Goal: Task Accomplishment & Management: Manage account settings

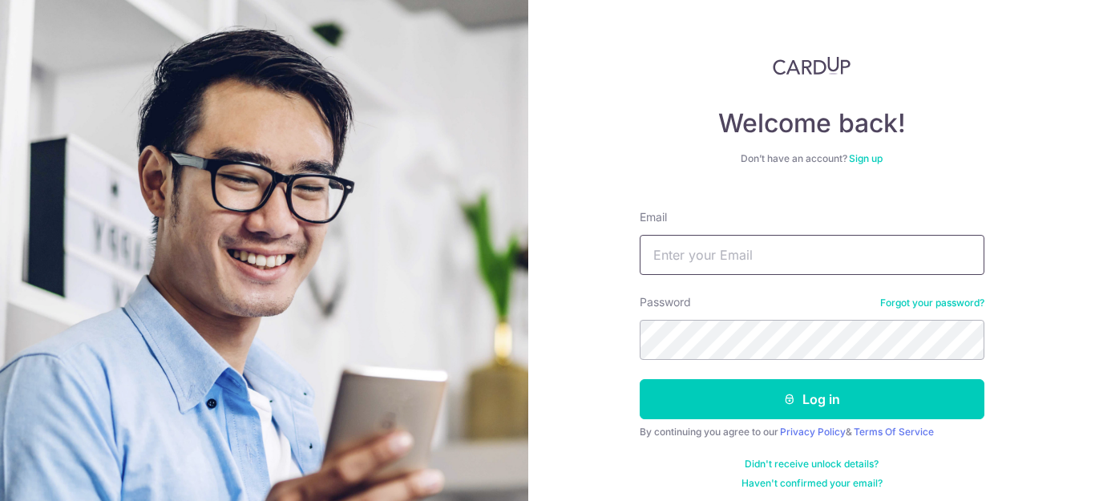
click at [713, 253] on input "Email" at bounding box center [811, 255] width 345 height 40
type input "[EMAIL_ADDRESS][DOMAIN_NAME]"
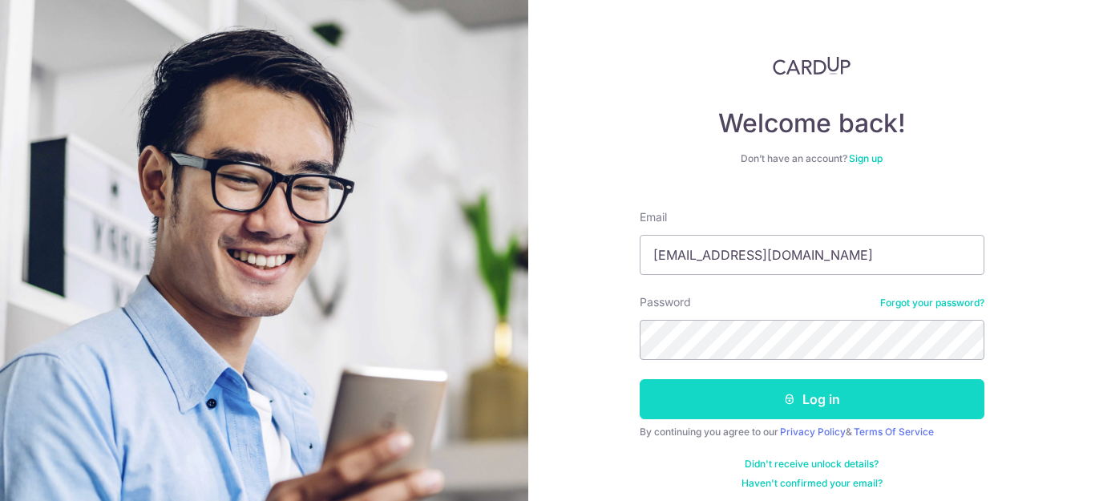
click at [740, 397] on button "Log in" at bounding box center [811, 399] width 345 height 40
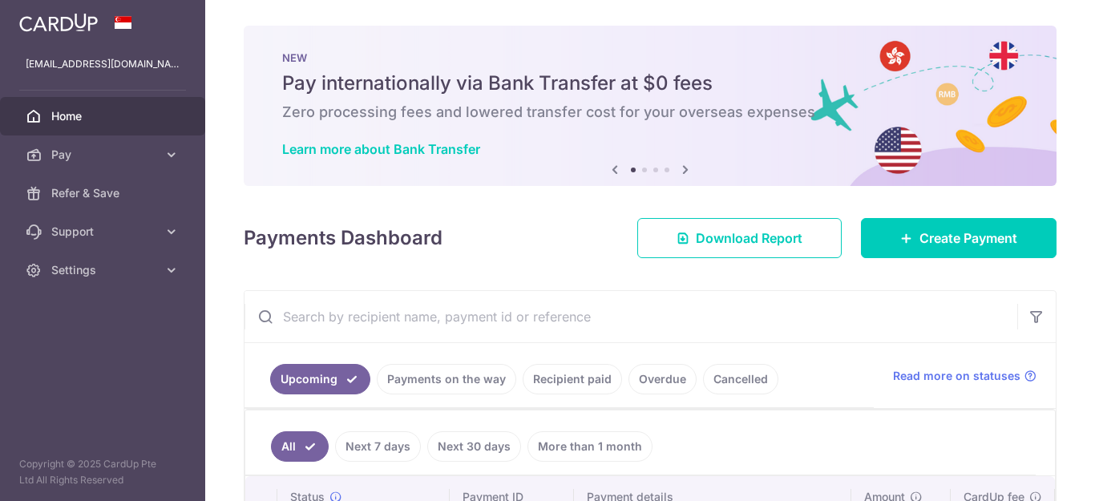
click at [1082, 275] on div "× Pause Schedule Pause all future payments in this series Pause just this one p…" at bounding box center [649, 250] width 889 height 501
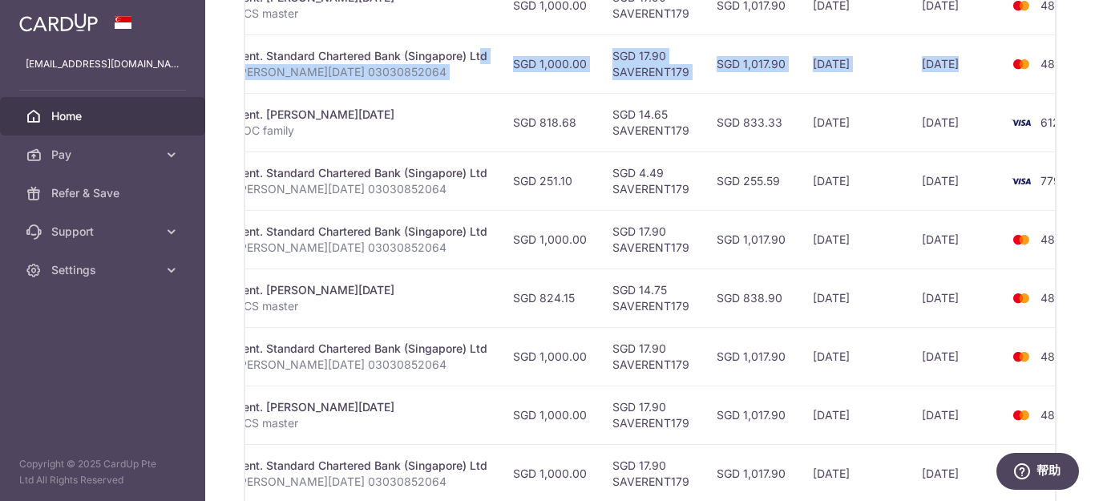
scroll to position [580, 0]
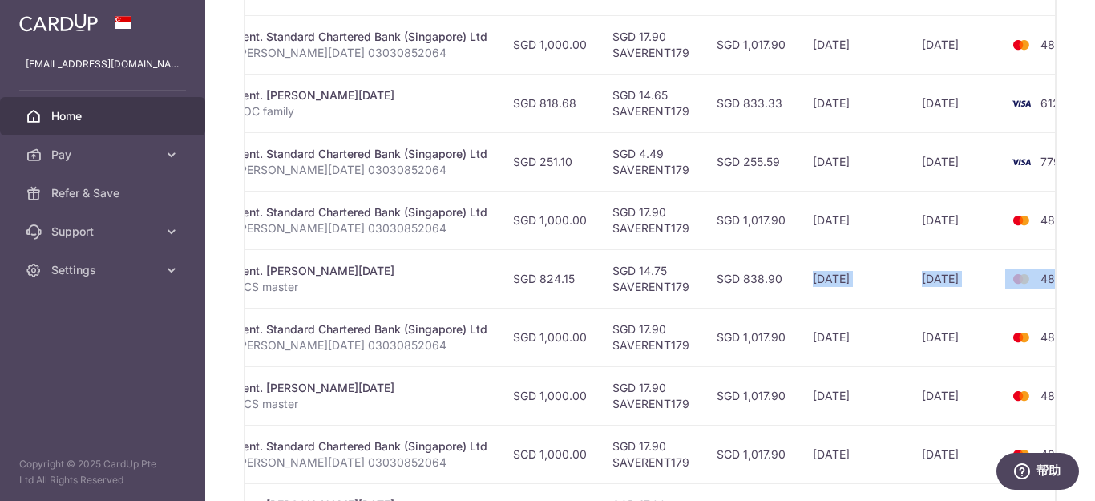
drag, startPoint x: 802, startPoint y: 288, endPoint x: 1094, endPoint y: 297, distance: 291.8
click at [1094, 297] on div "× Pause Schedule Pause all future payments in this series Pause just this one p…" at bounding box center [649, 250] width 889 height 501
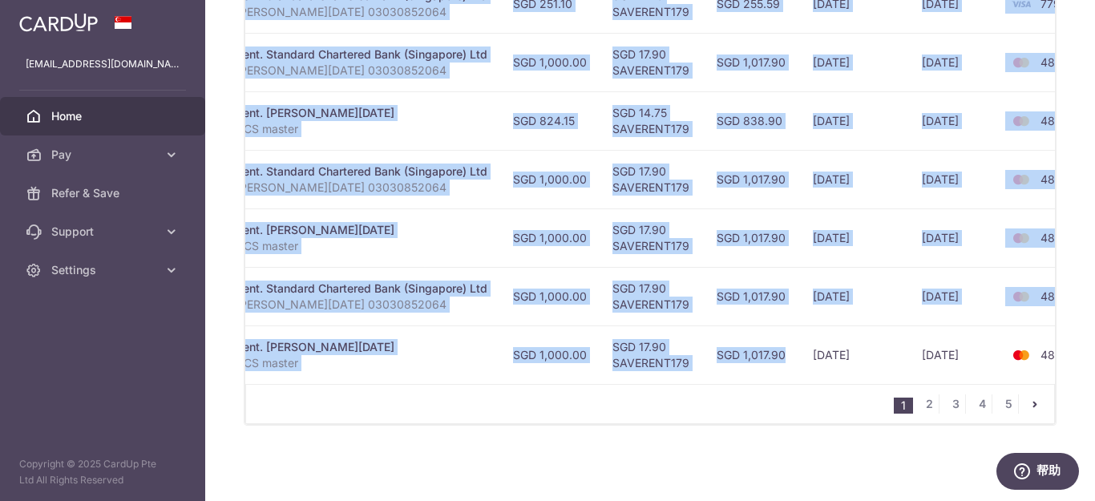
scroll to position [0, 413]
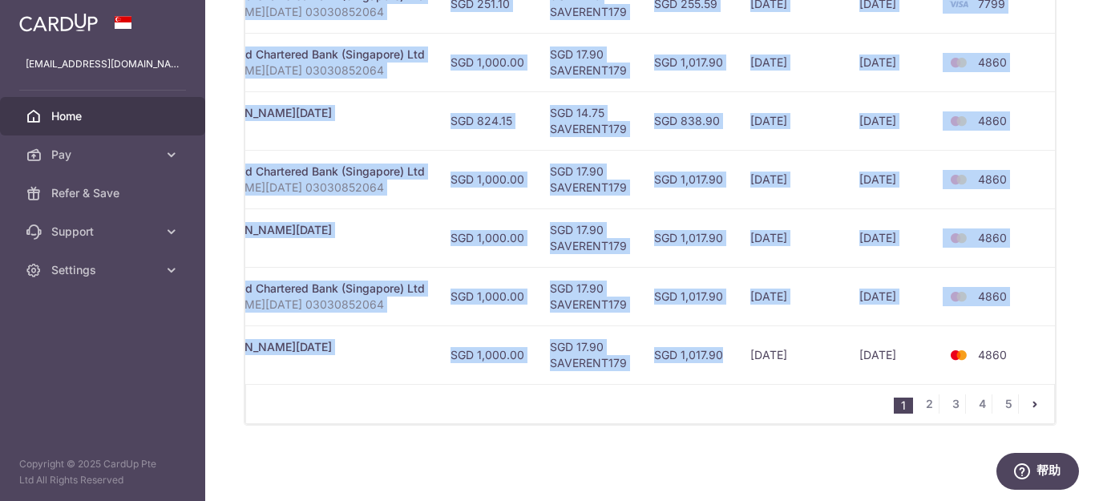
drag, startPoint x: 755, startPoint y: 360, endPoint x: 1094, endPoint y: 373, distance: 339.2
click at [1094, 373] on div "× Pause Schedule Pause all future payments in this series Pause just this one p…" at bounding box center [649, 250] width 889 height 501
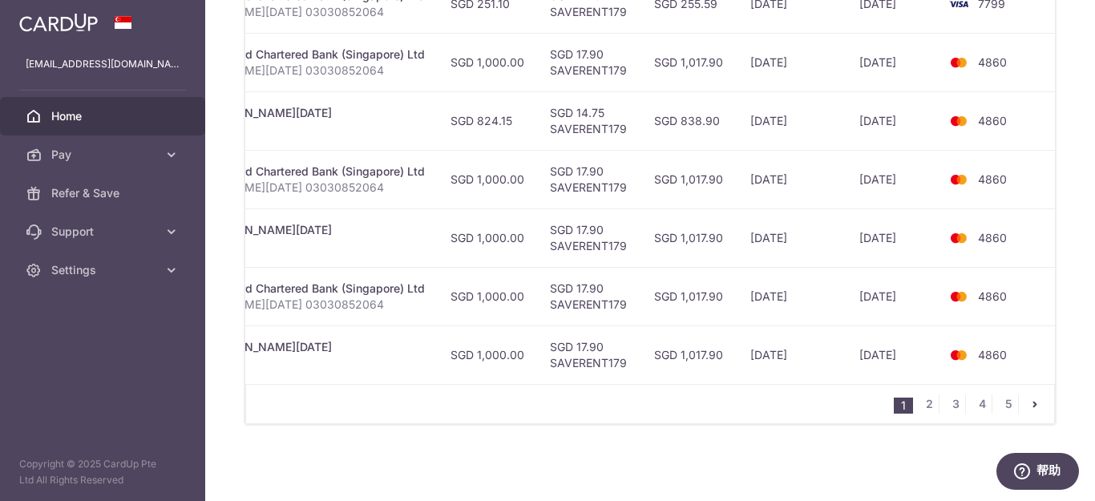
click at [751, 413] on div "1 2 3 4 5" at bounding box center [649, 404] width 809 height 40
click at [925, 405] on link "2" at bounding box center [928, 403] width 19 height 19
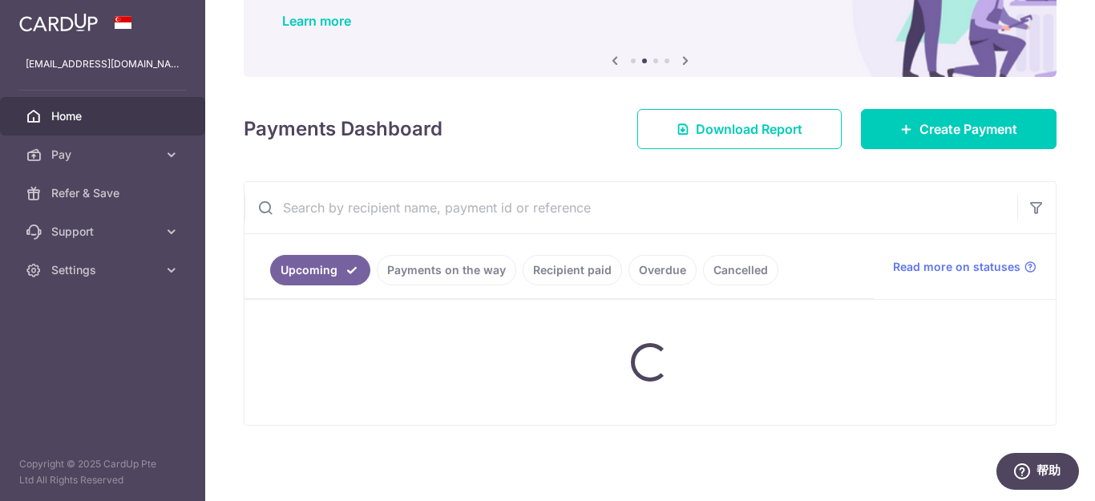
scroll to position [128, 0]
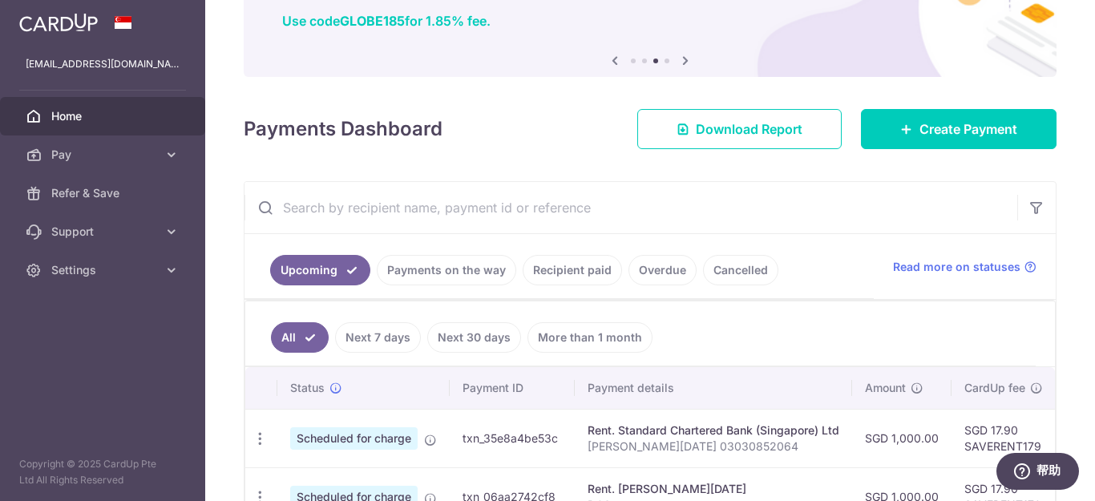
click at [663, 220] on input "text" at bounding box center [630, 207] width 772 height 51
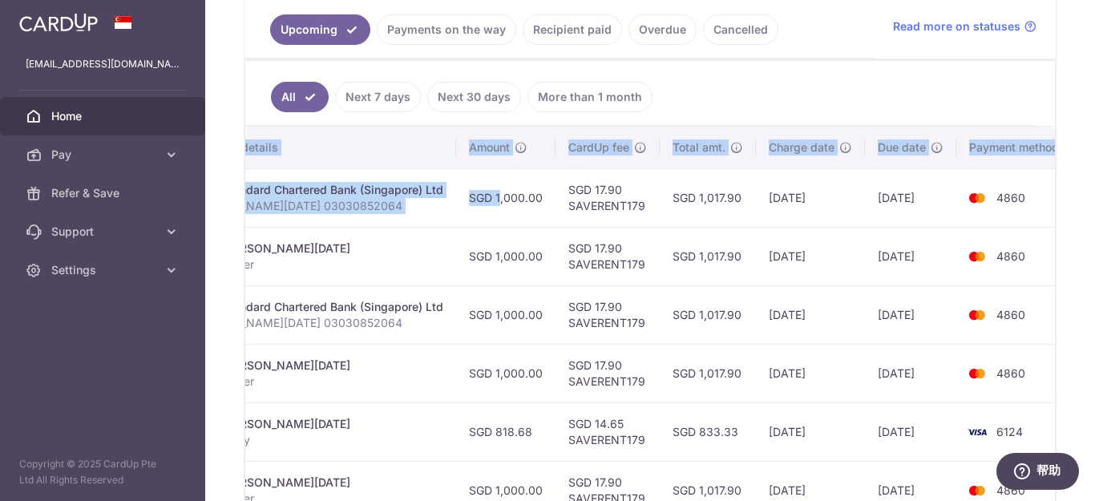
scroll to position [0, 413]
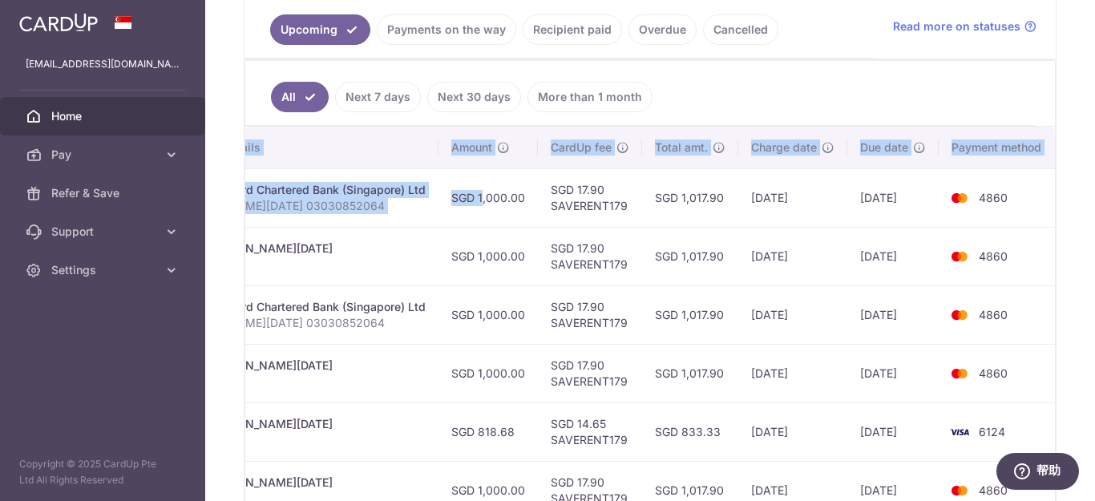
drag, startPoint x: 877, startPoint y: 194, endPoint x: 1094, endPoint y: 222, distance: 218.1
click at [1094, 222] on div "× Pause Schedule Pause all future payments in this series Pause just this one p…" at bounding box center [649, 250] width 889 height 501
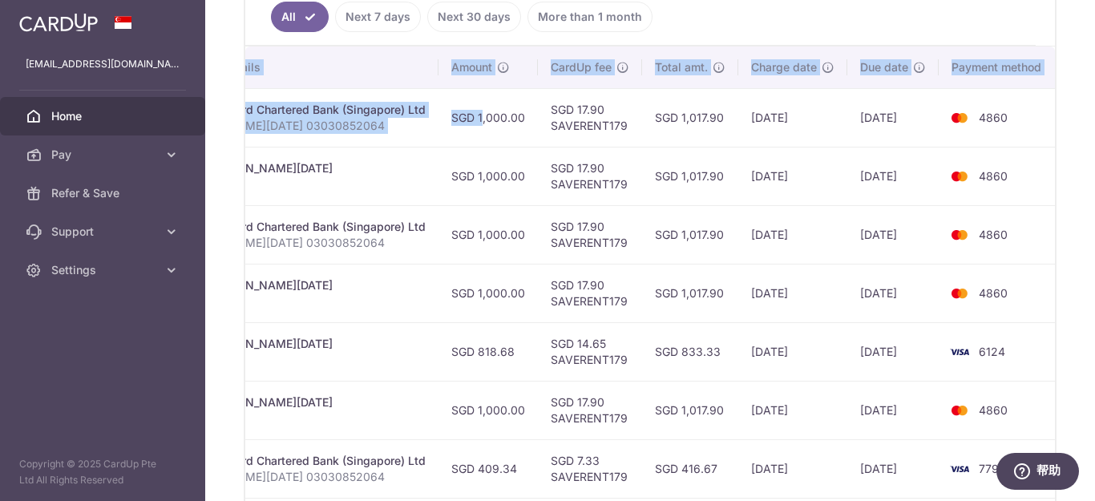
click at [825, 261] on td "21/10/2025" at bounding box center [792, 234] width 109 height 58
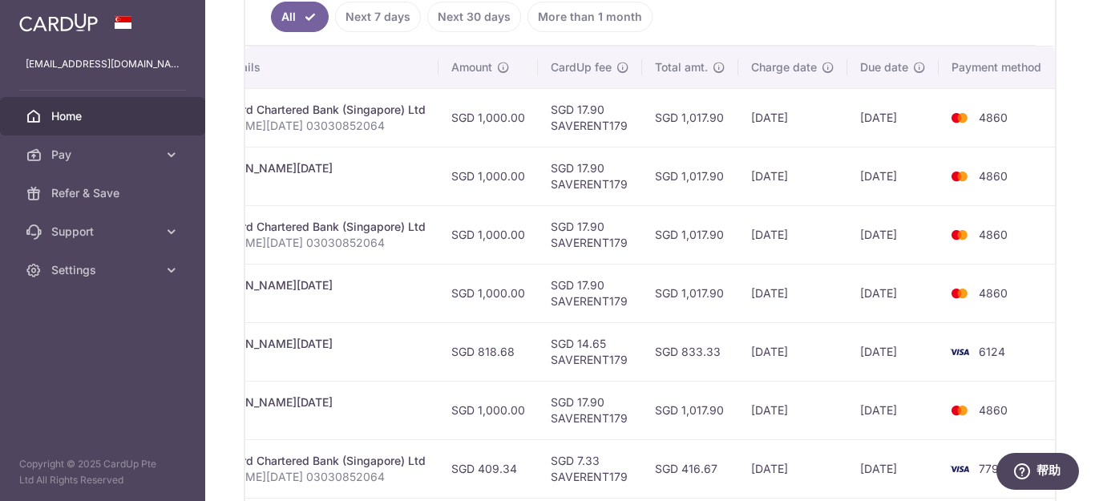
scroll to position [529, 0]
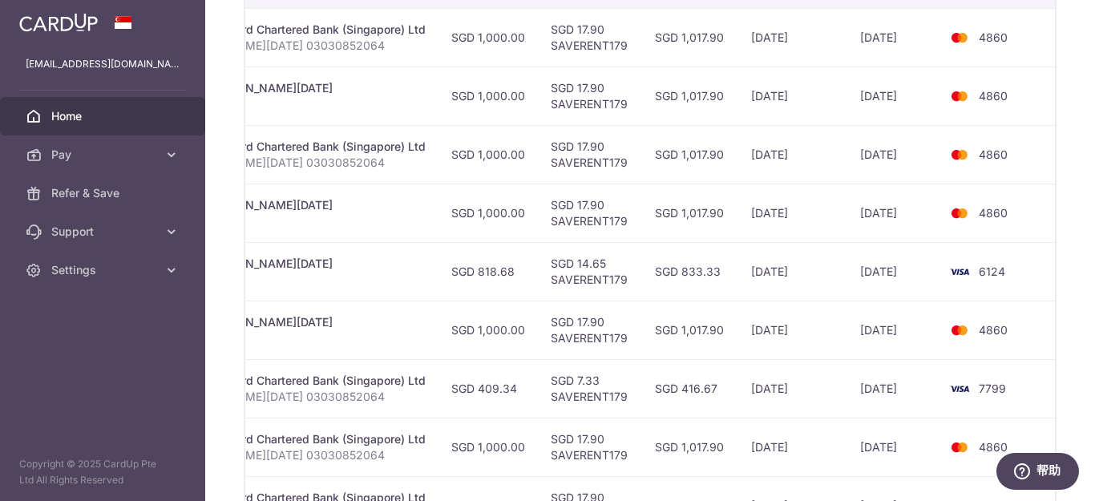
click at [710, 137] on td "SGD 1,017.90" at bounding box center [690, 154] width 96 height 58
click at [676, 200] on td "SGD 1,017.90" at bounding box center [690, 212] width 96 height 58
click at [716, 274] on td "SGD 833.33" at bounding box center [690, 271] width 96 height 58
click at [817, 155] on td "21/10/2025" at bounding box center [792, 154] width 109 height 58
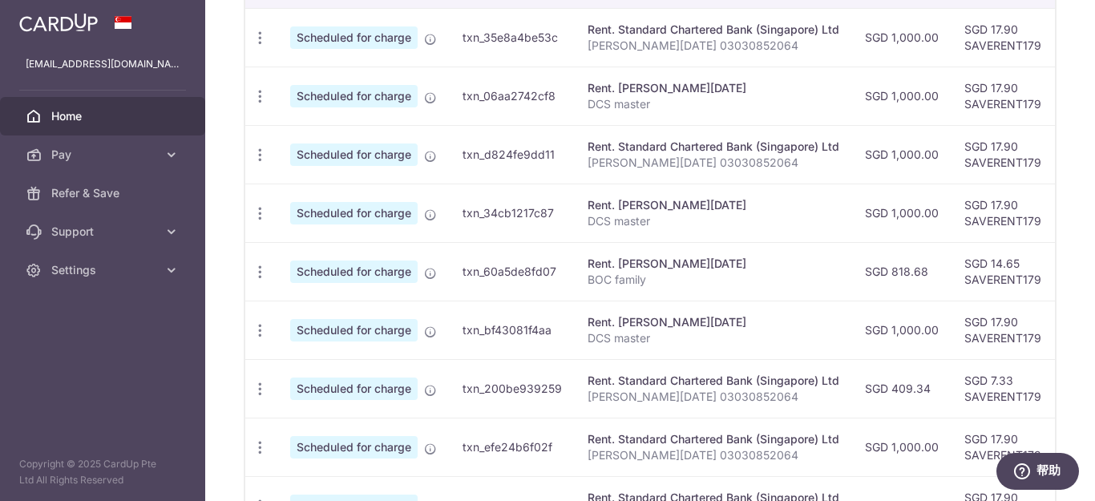
drag, startPoint x: 821, startPoint y: 157, endPoint x: 229, endPoint y: 161, distance: 592.1
click at [226, 161] on div "× Pause Schedule Pause all future payments in this series Pause just this one p…" at bounding box center [649, 250] width 889 height 501
click at [256, 157] on icon "button" at bounding box center [260, 155] width 17 height 17
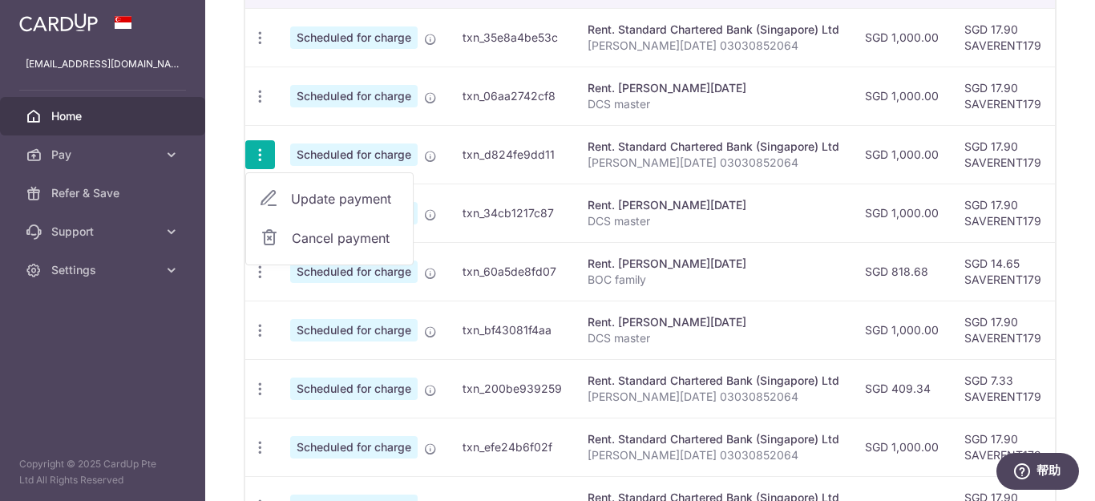
click at [342, 200] on span "Update payment" at bounding box center [345, 198] width 109 height 19
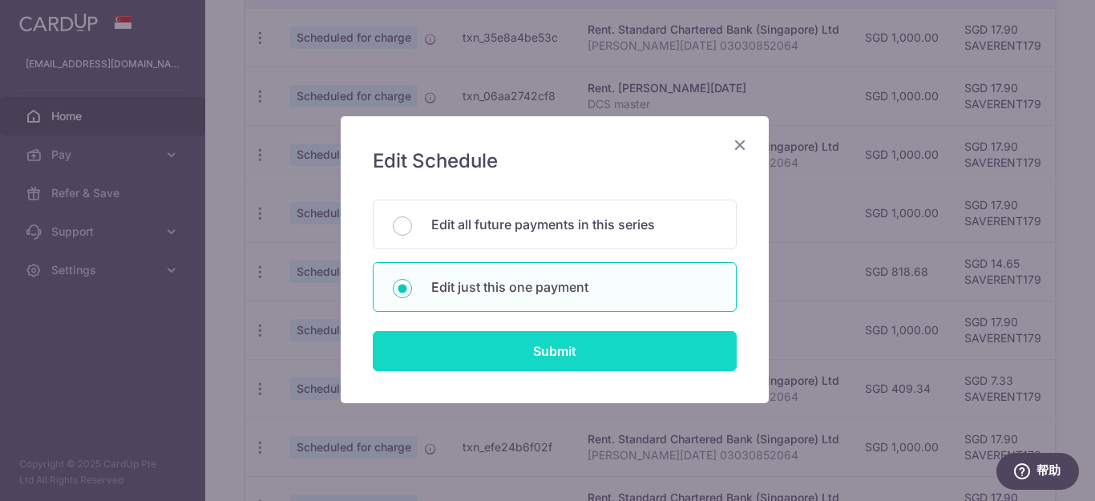
click at [590, 350] on input "Submit" at bounding box center [555, 351] width 364 height 40
radio input "true"
type input "1,000.00"
type input "24/10/2025"
type input "JIN XIAOXUE 03030852064"
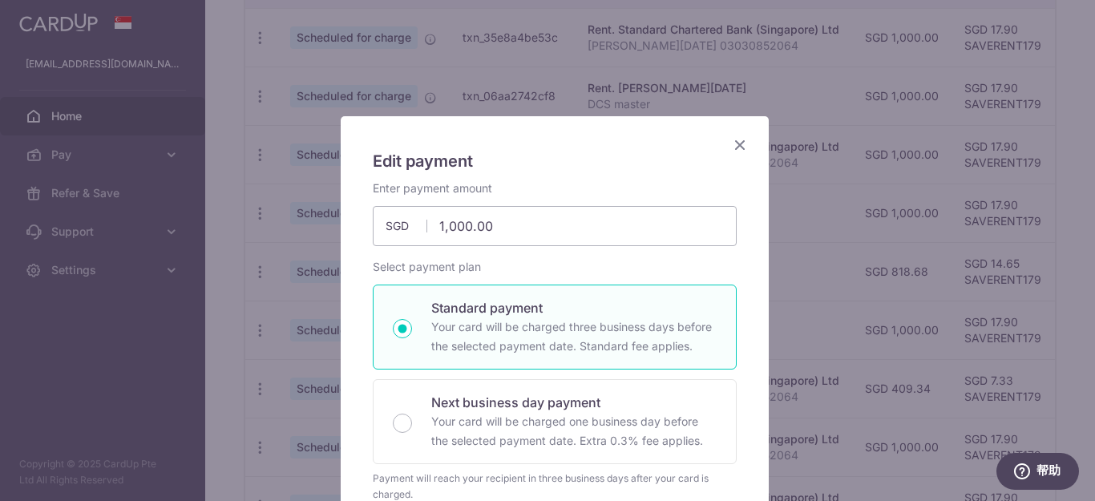
type input "SAVERENT179"
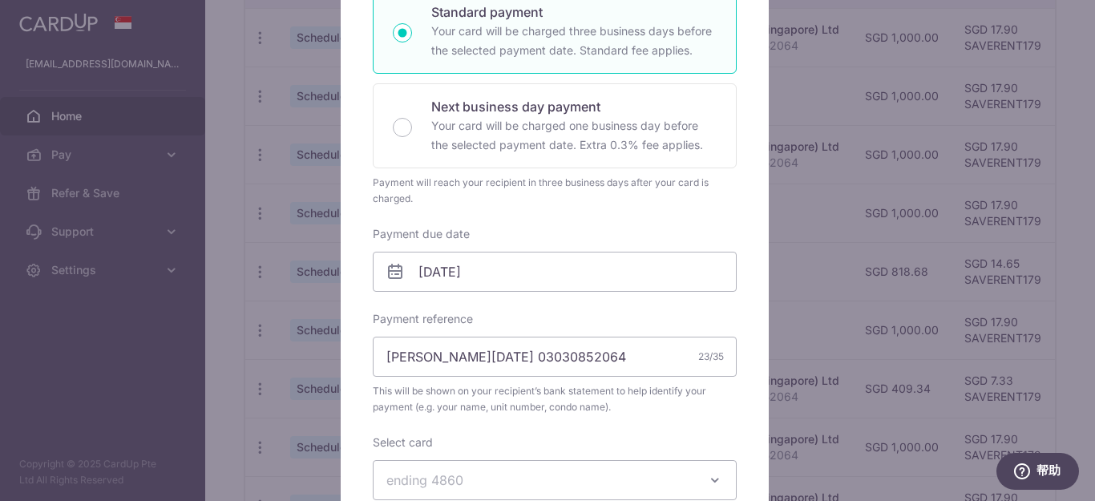
scroll to position [320, 0]
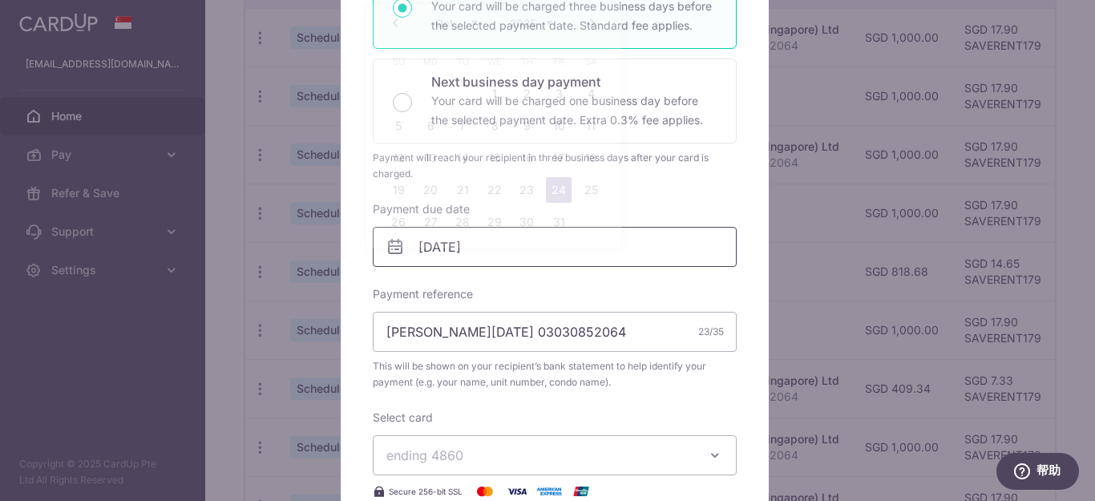
click at [517, 252] on input "24/10/2025" at bounding box center [555, 247] width 364 height 40
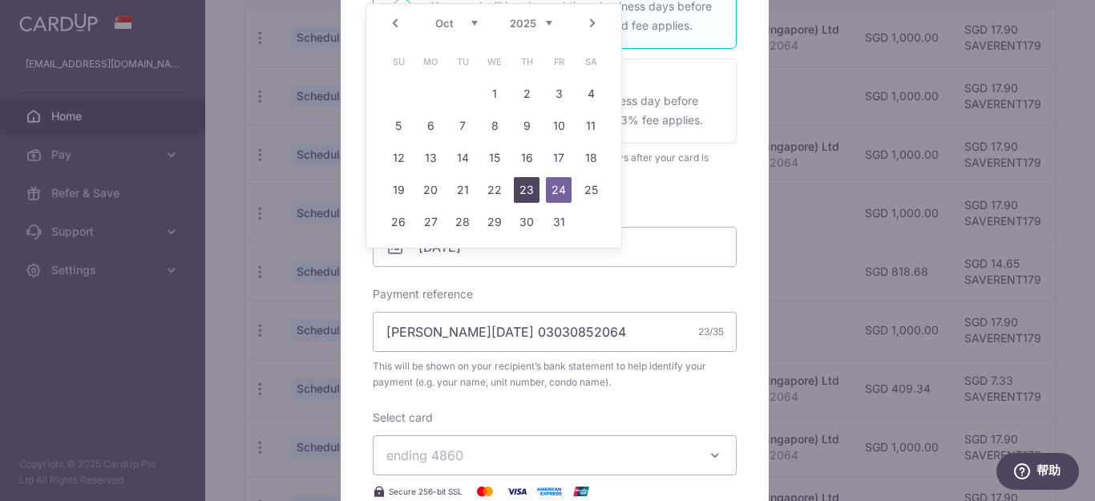
click at [530, 193] on link "23" at bounding box center [527, 190] width 26 height 26
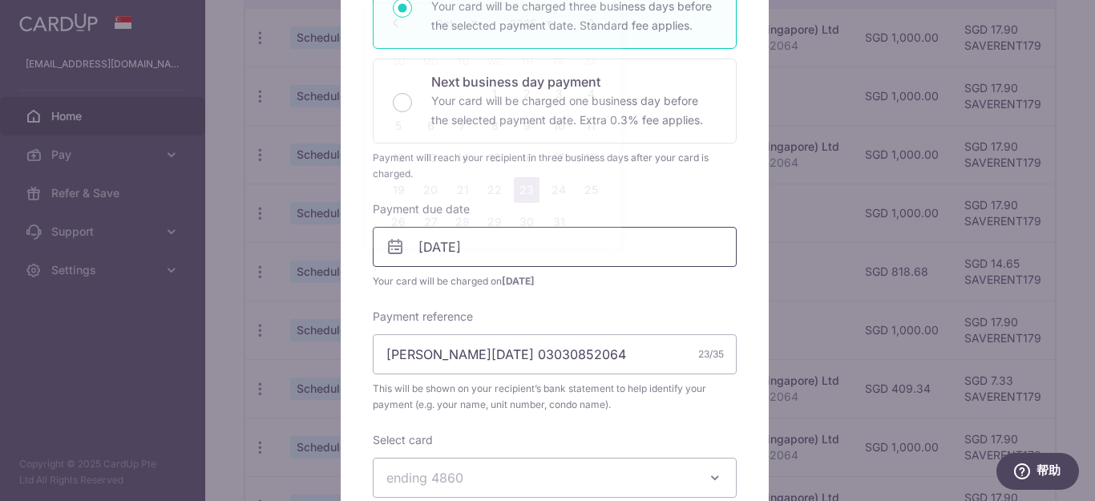
click at [564, 251] on input "23/10/2025" at bounding box center [555, 247] width 364 height 40
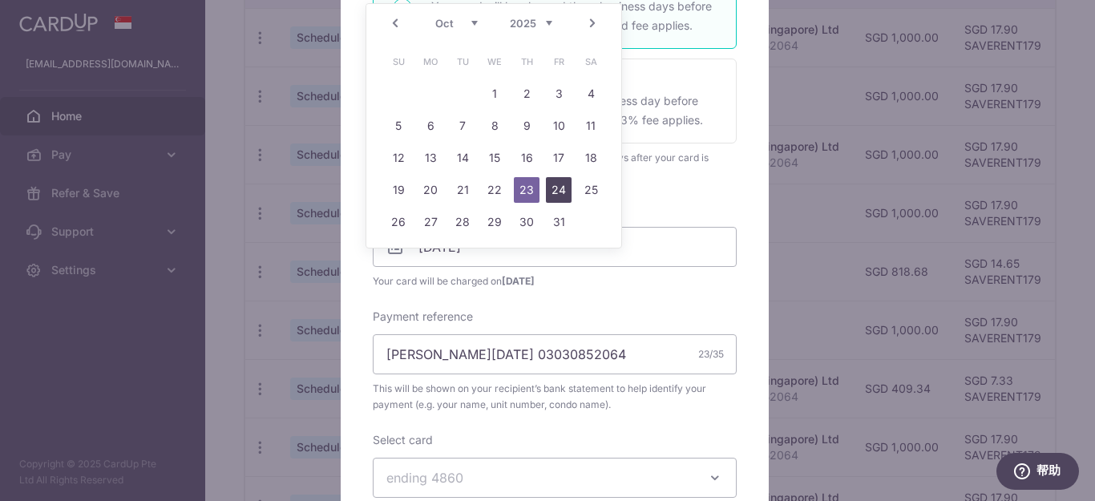
click at [555, 192] on link "24" at bounding box center [559, 190] width 26 height 26
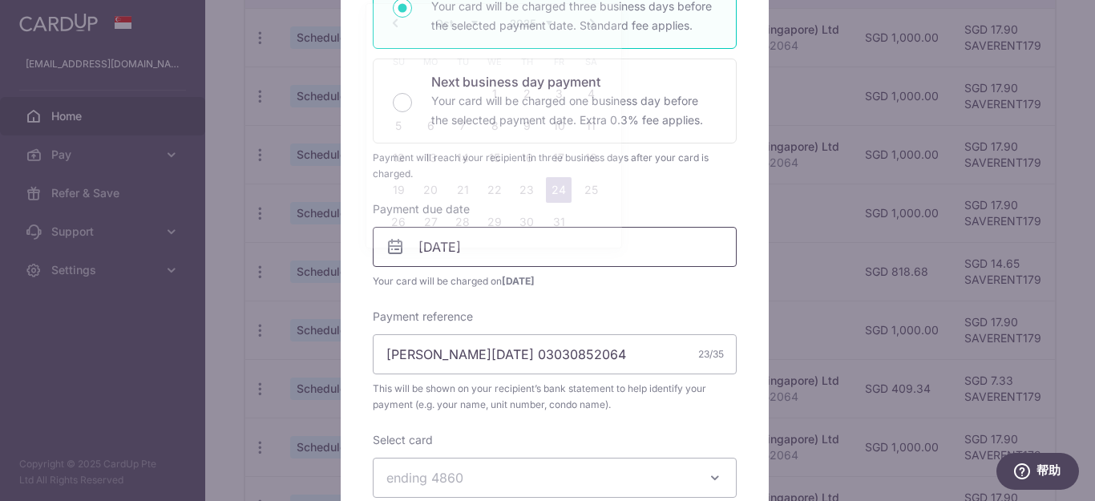
click at [542, 245] on body "xiaoxuej@yahoo.com.sg Home Pay Payments Recipients Cards Refer & Save Support F…" at bounding box center [547, 250] width 1095 height 501
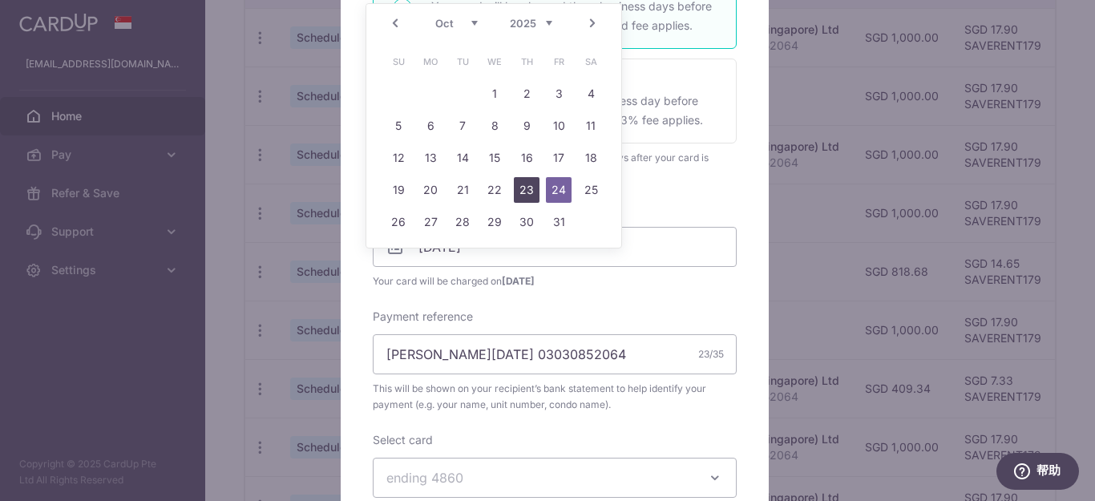
click at [529, 195] on link "23" at bounding box center [527, 190] width 26 height 26
type input "23/10/2025"
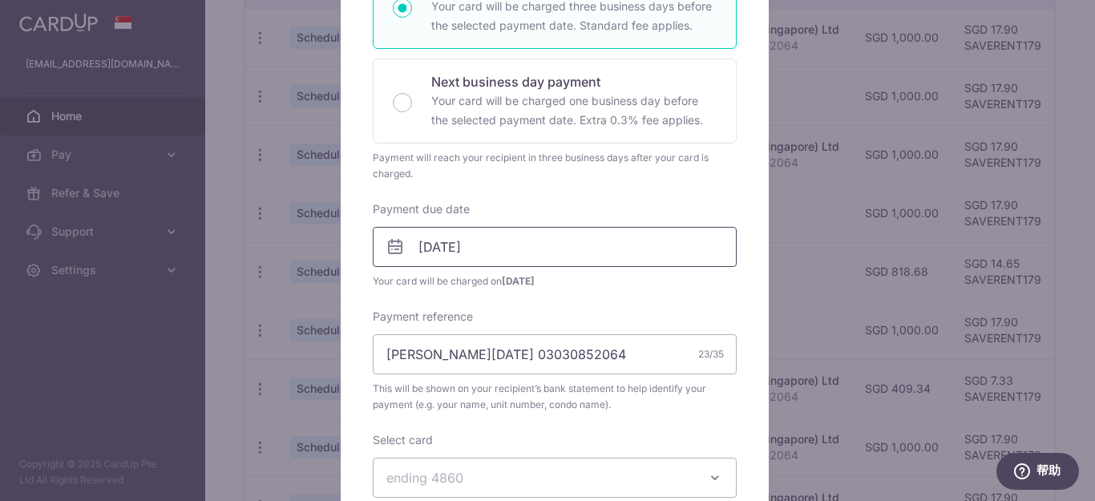
click at [561, 245] on body "xiaoxuej@yahoo.com.sg Home Pay Payments Recipients Cards Refer & Save Support F…" at bounding box center [547, 250] width 1095 height 501
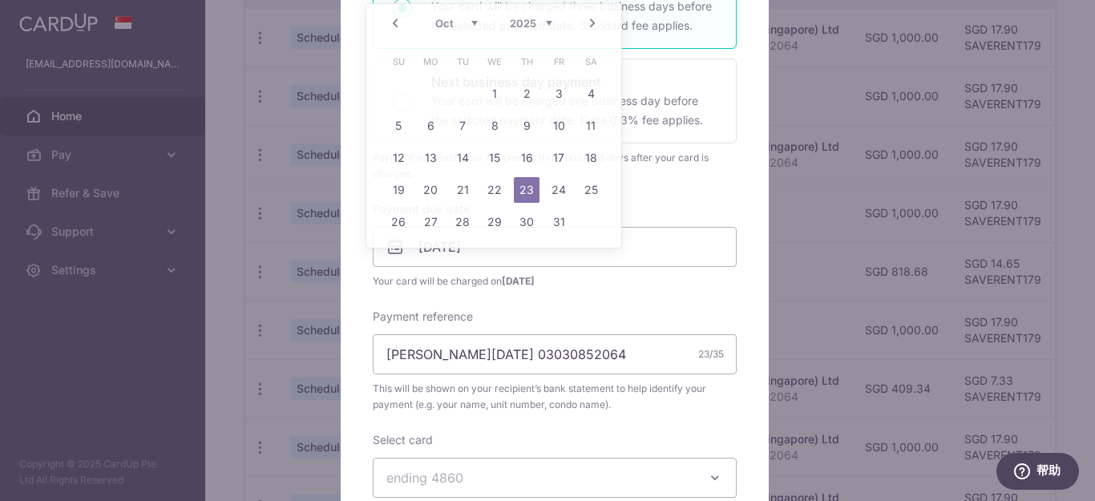
click at [620, 296] on div "Enter payment amount 1,000.00 1000.00 SGD To change the payment amount, please …" at bounding box center [555, 234] width 364 height 748
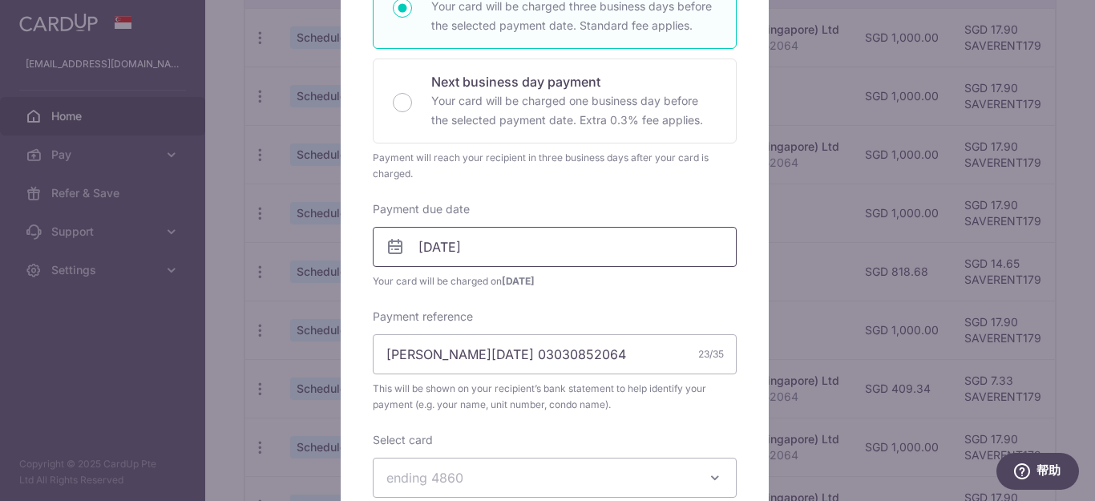
scroll to position [0, 0]
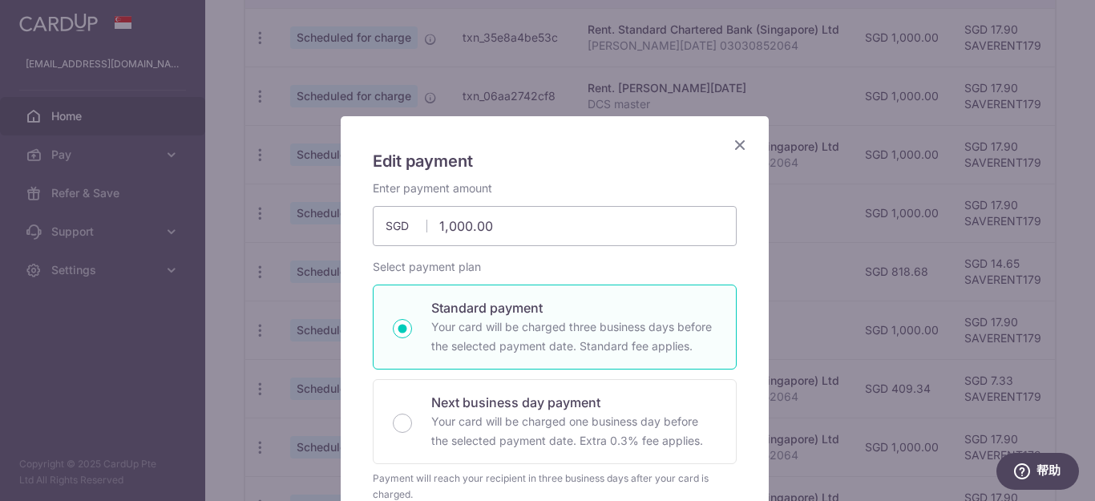
click at [734, 146] on icon "Close" at bounding box center [739, 145] width 19 height 20
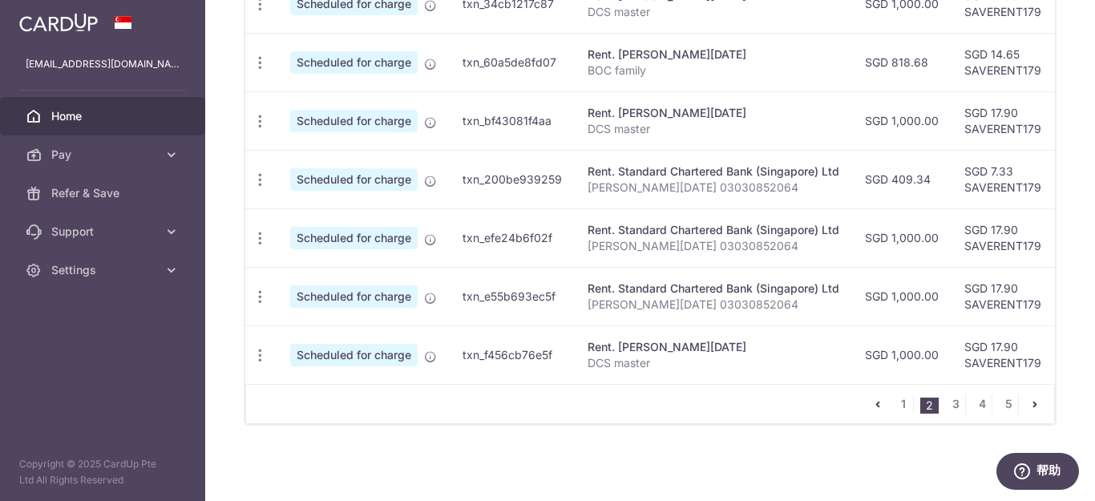
scroll to position [0, 413]
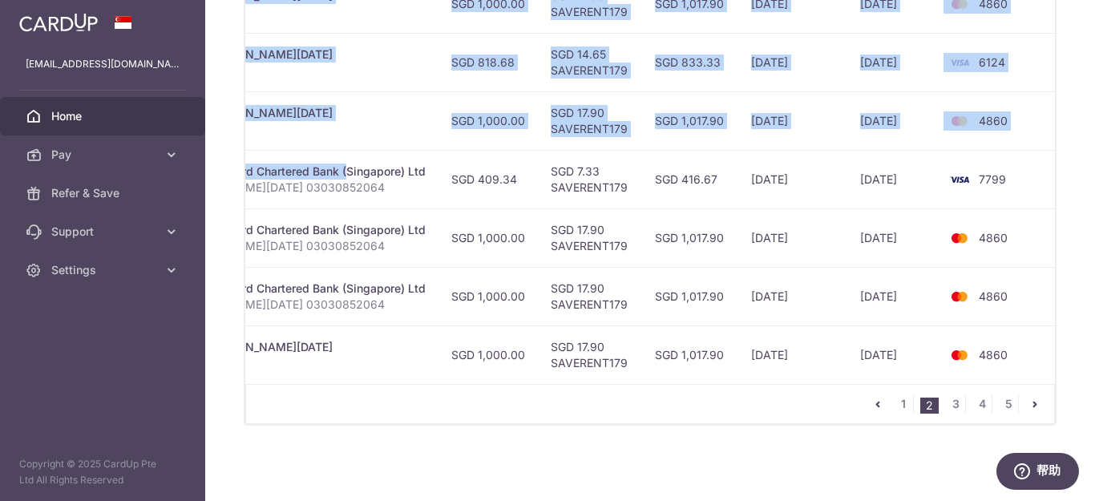
drag, startPoint x: 708, startPoint y: 166, endPoint x: 1094, endPoint y: 162, distance: 385.4
click at [1094, 162] on div "× Pause Schedule Pause all future payments in this series Pause just this one p…" at bounding box center [649, 250] width 889 height 501
click at [1045, 208] on td "4860" at bounding box center [999, 237] width 122 height 58
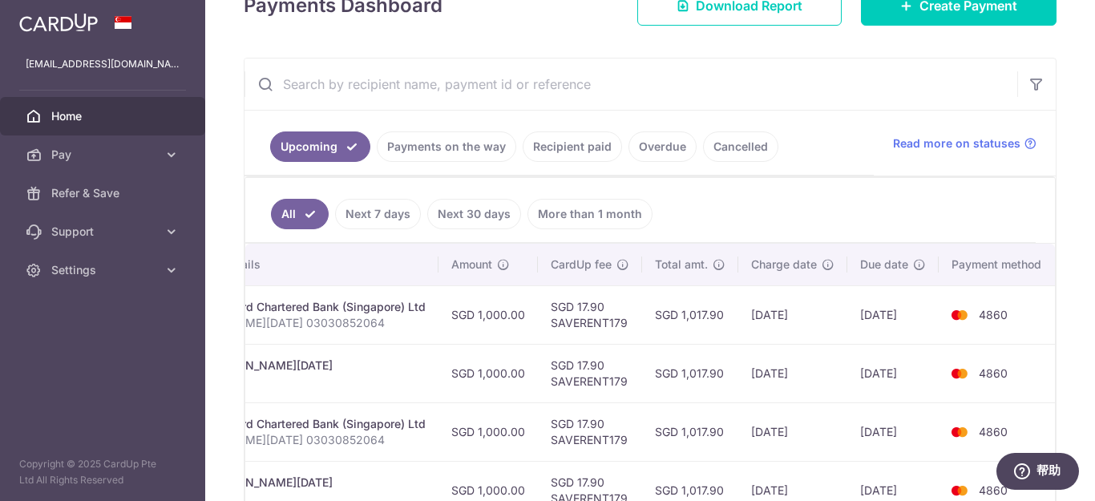
scroll to position [182, 0]
